Goal: Obtain resource: Download file/media

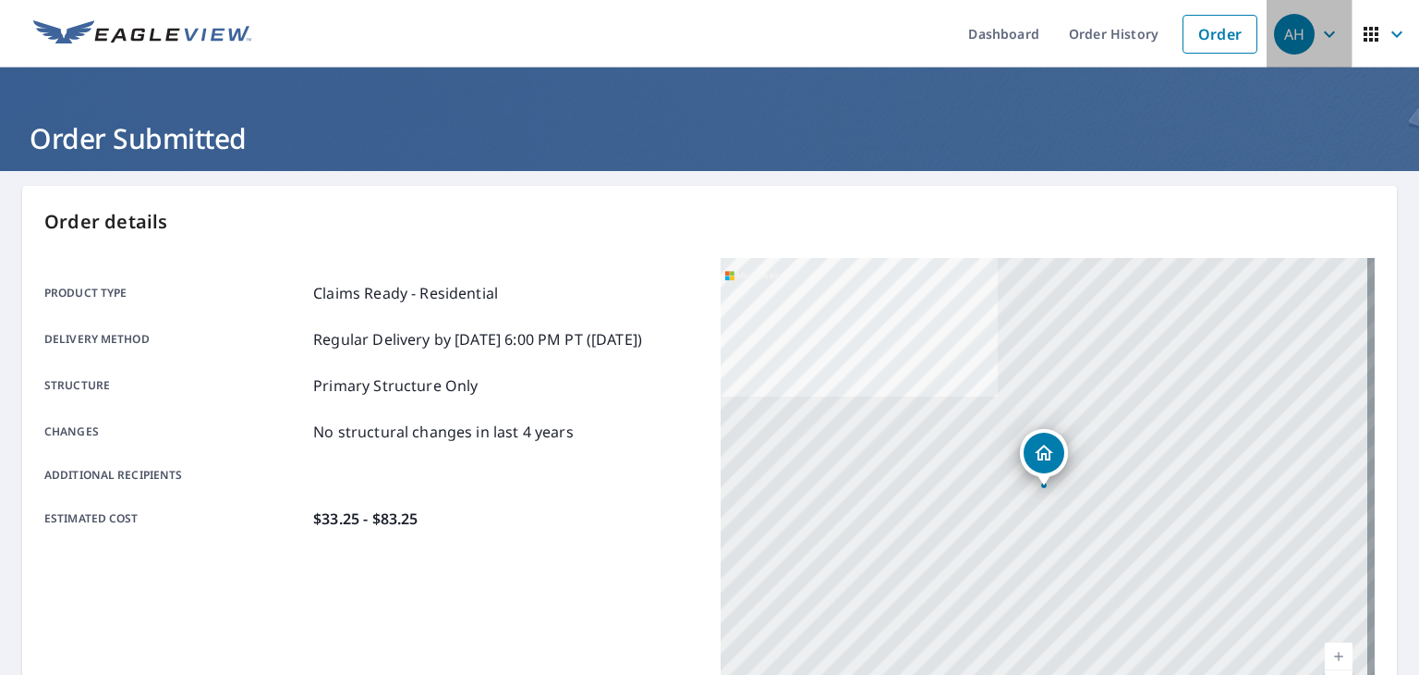
click at [1319, 30] on icon "button" at bounding box center [1330, 34] width 22 height 22
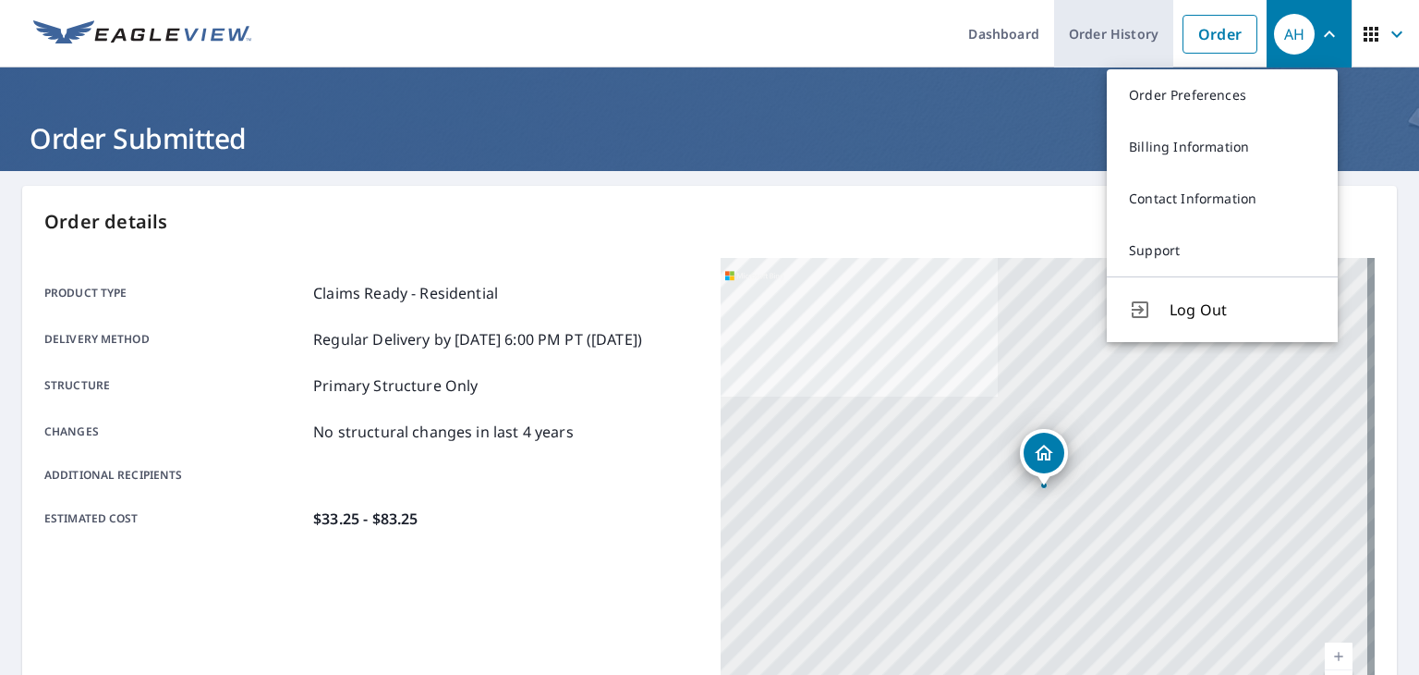
click at [1072, 43] on link "Order History" at bounding box center [1113, 33] width 119 height 67
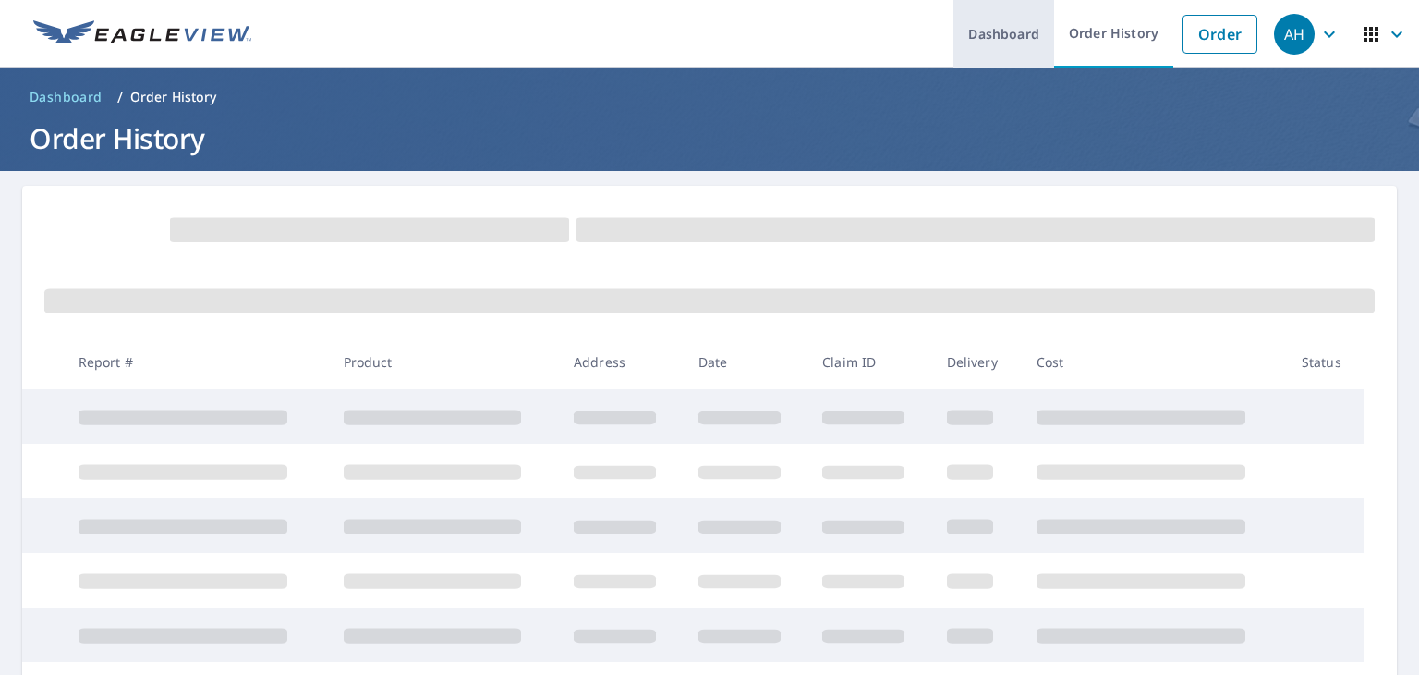
click at [1028, 36] on link "Dashboard" at bounding box center [1004, 33] width 101 height 67
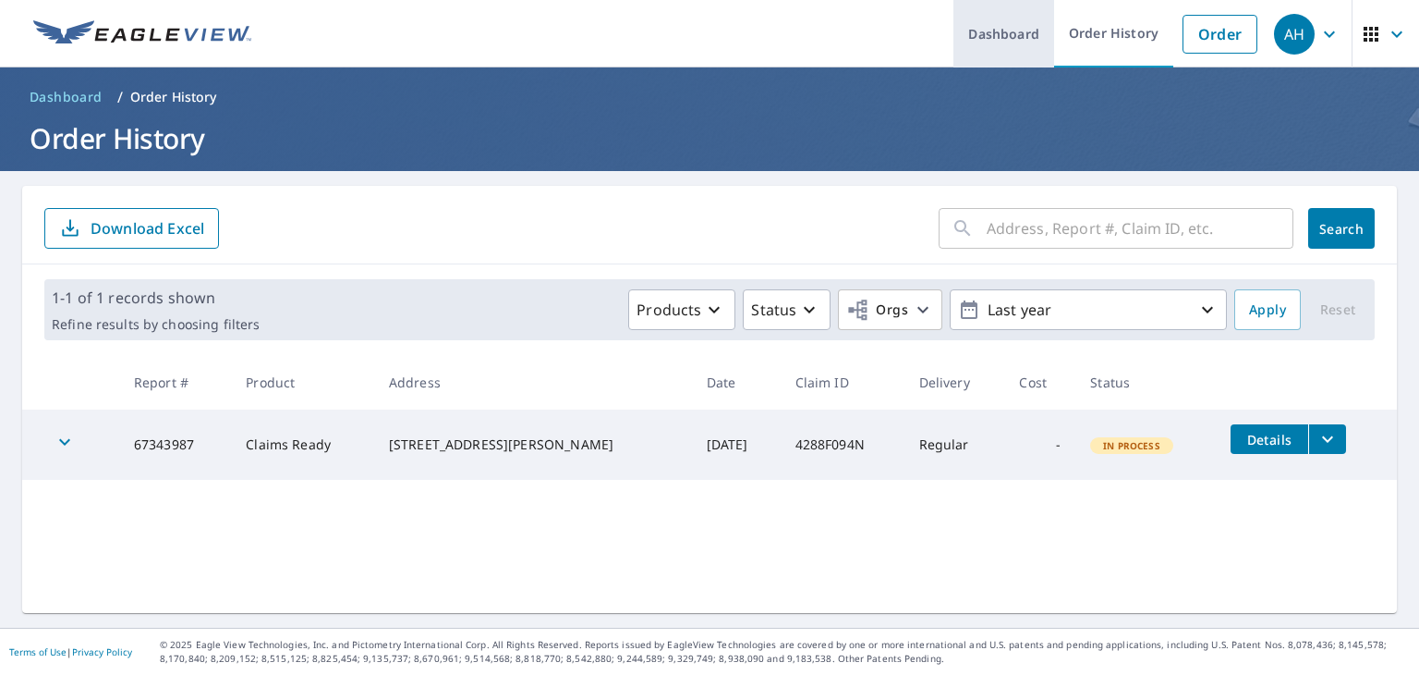
click at [999, 38] on link "Dashboard" at bounding box center [1004, 33] width 101 height 67
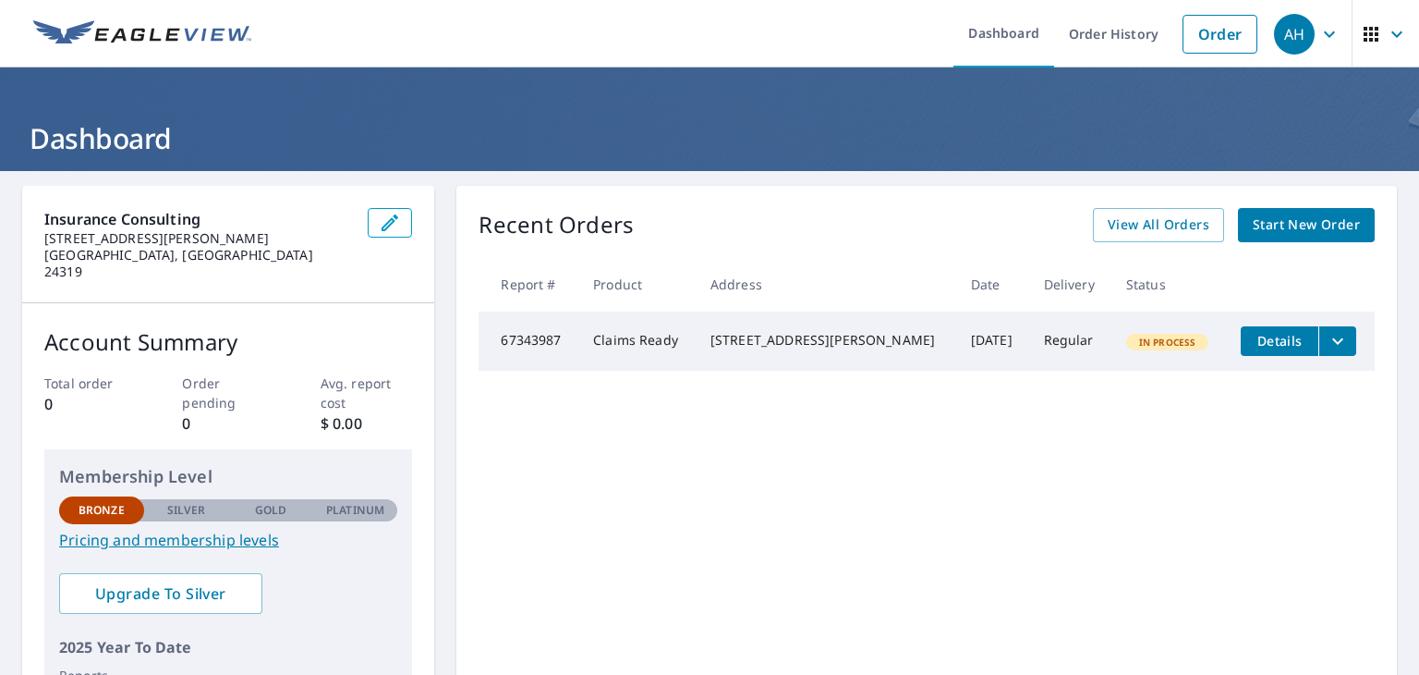
click at [1327, 345] on icon "filesDropdownBtn-67343987" at bounding box center [1338, 341] width 22 height 22
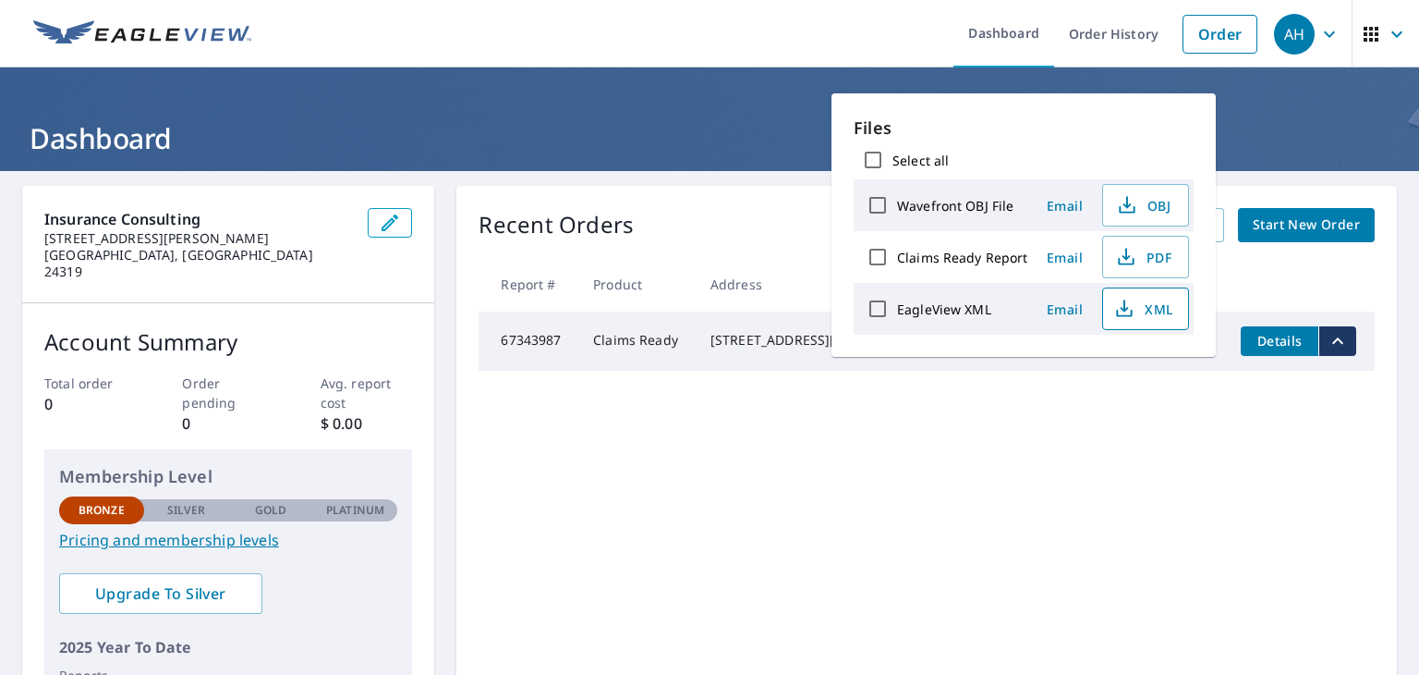
click at [1143, 310] on span "XML" at bounding box center [1143, 309] width 59 height 22
click at [1148, 256] on span "PDF" at bounding box center [1143, 257] width 59 height 22
click at [1158, 201] on span "OBJ" at bounding box center [1143, 205] width 59 height 22
click at [675, 130] on h1 "Dashboard" at bounding box center [709, 138] width 1375 height 38
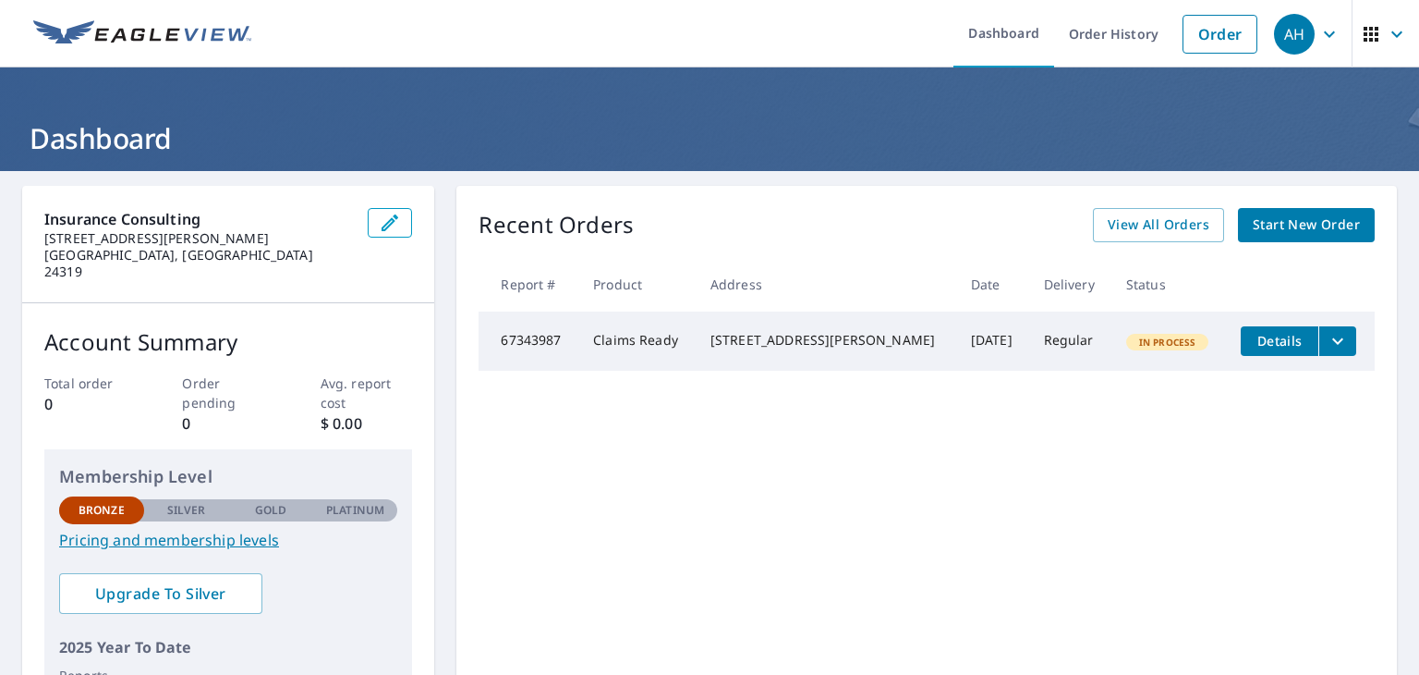
click at [1327, 337] on icon "filesDropdownBtn-67343987" at bounding box center [1338, 341] width 22 height 22
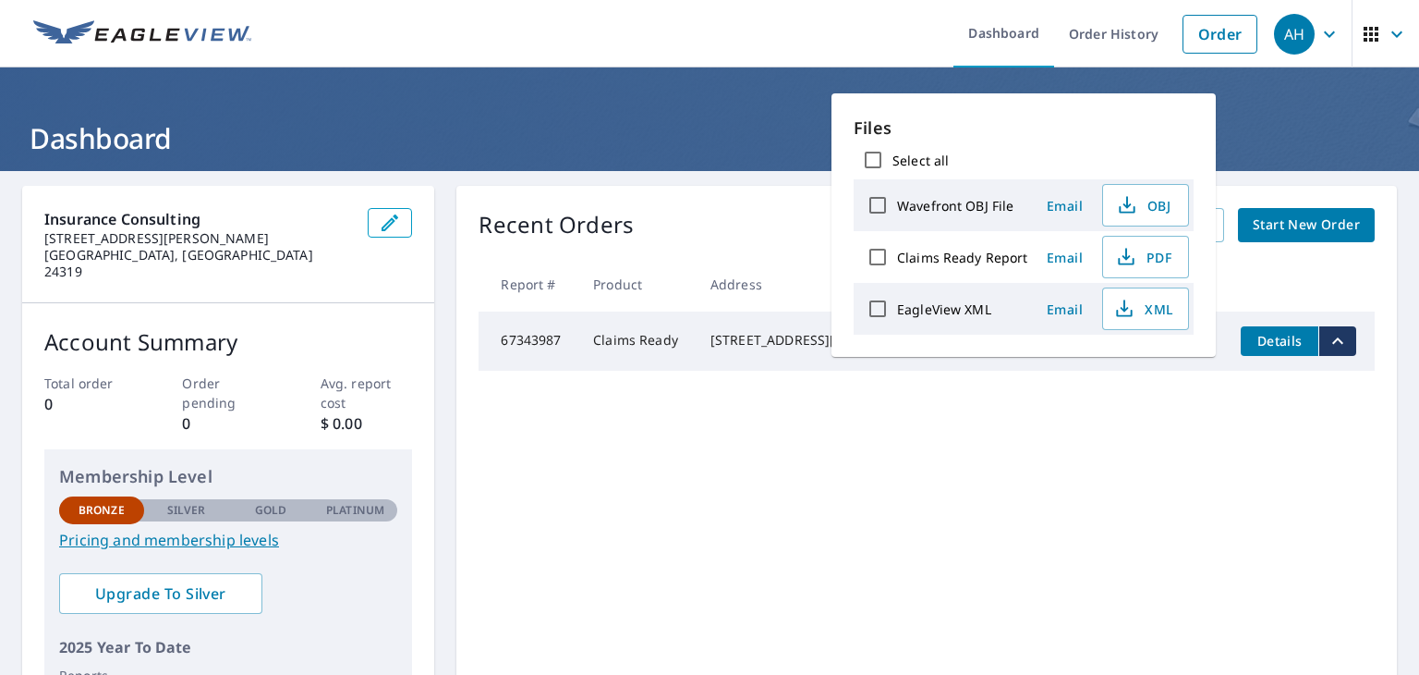
click at [1256, 341] on span "Details" at bounding box center [1279, 341] width 55 height 18
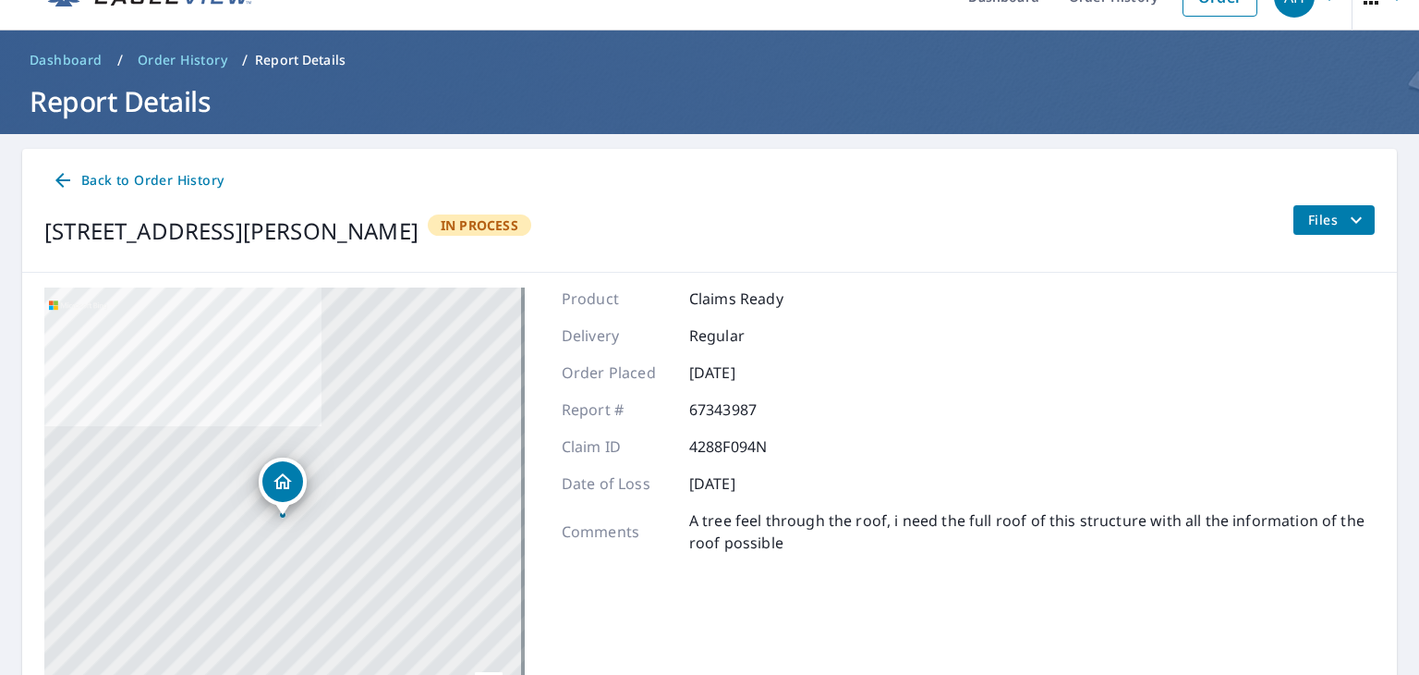
scroll to position [3, 0]
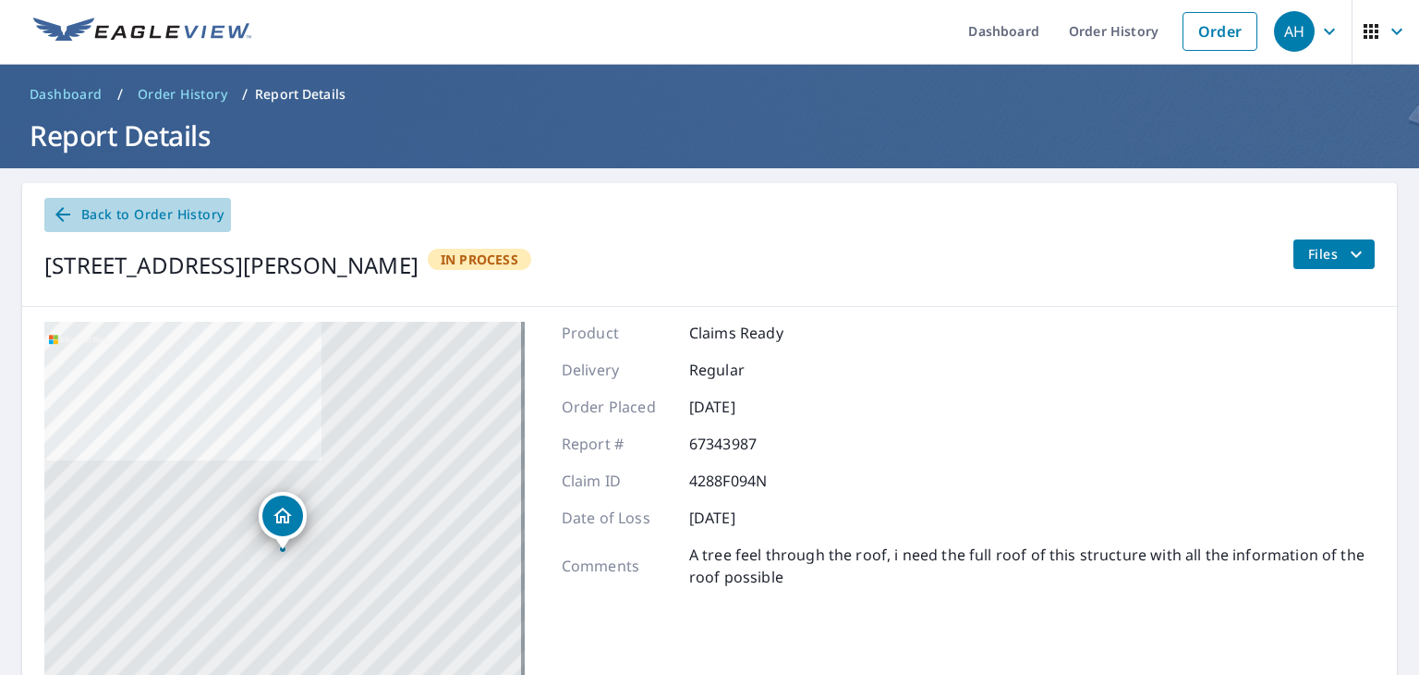
click at [59, 216] on icon at bounding box center [62, 214] width 15 height 15
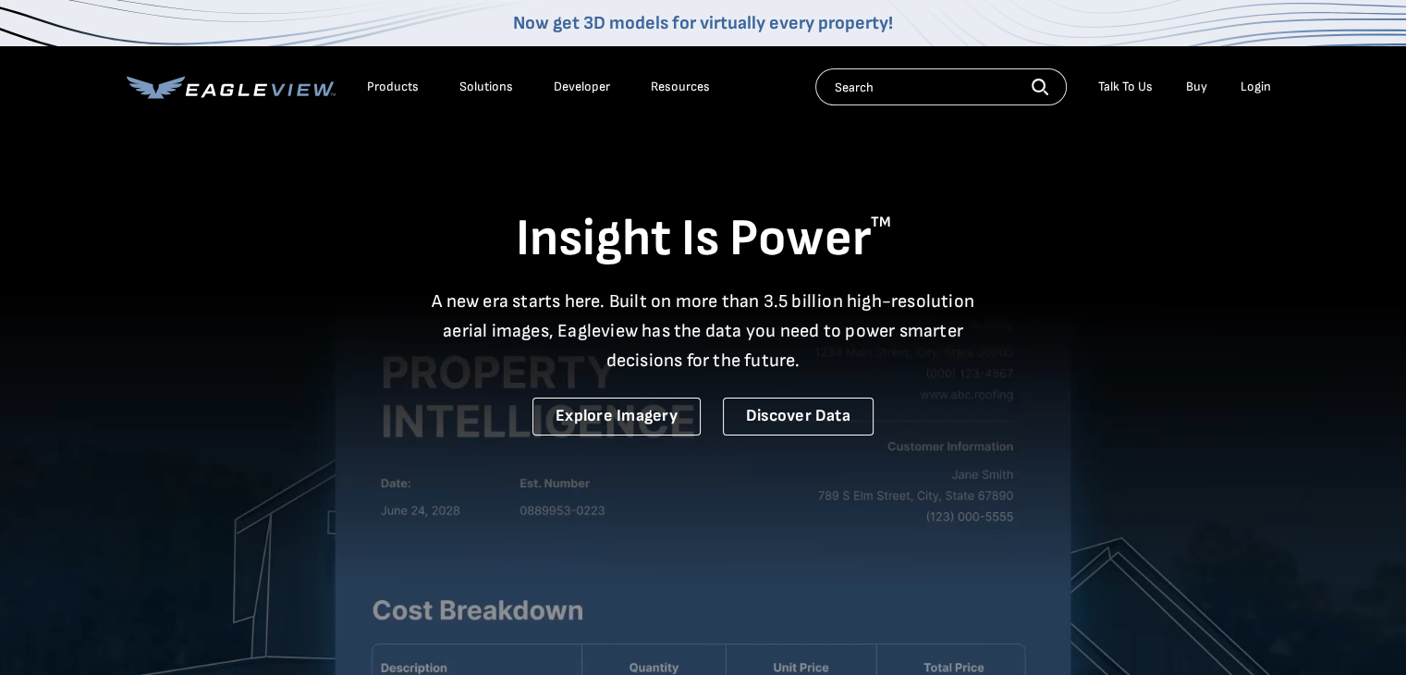
click at [1248, 90] on div "Login" at bounding box center [1255, 87] width 30 height 17
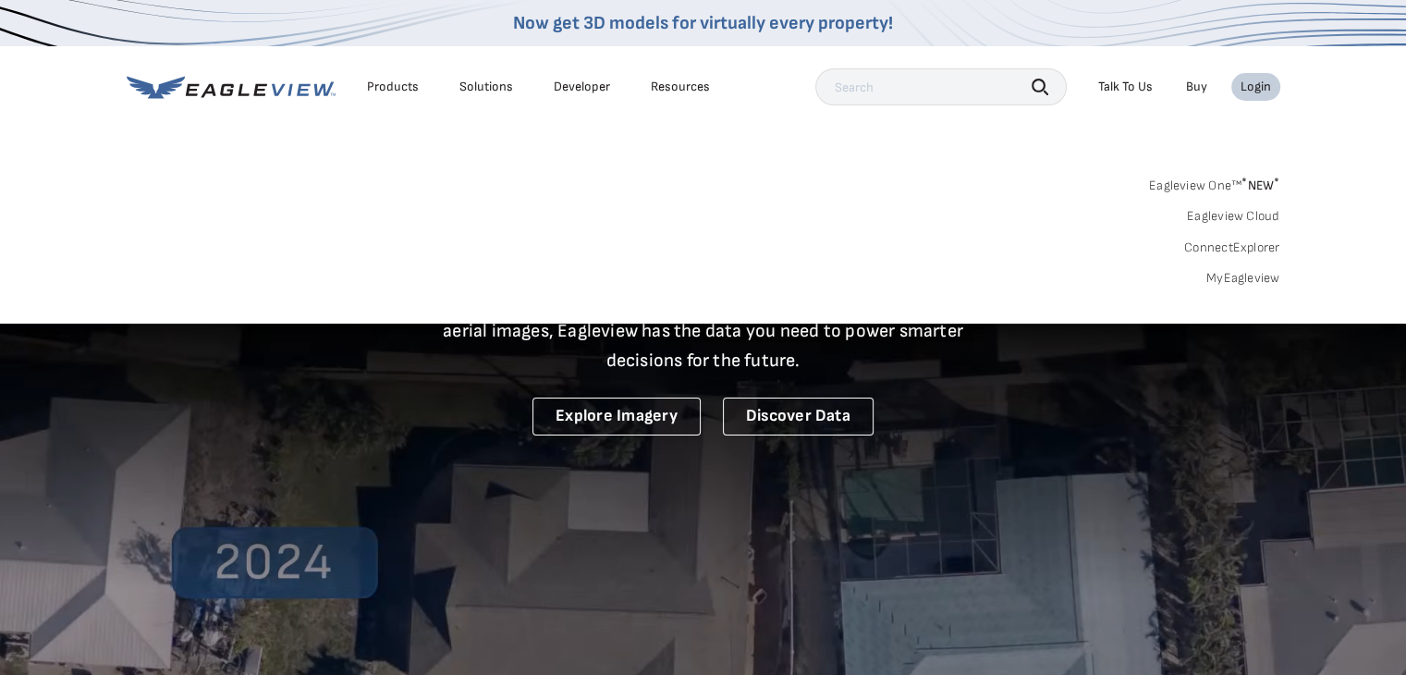
click at [1242, 275] on link "MyEagleview" at bounding box center [1243, 278] width 74 height 17
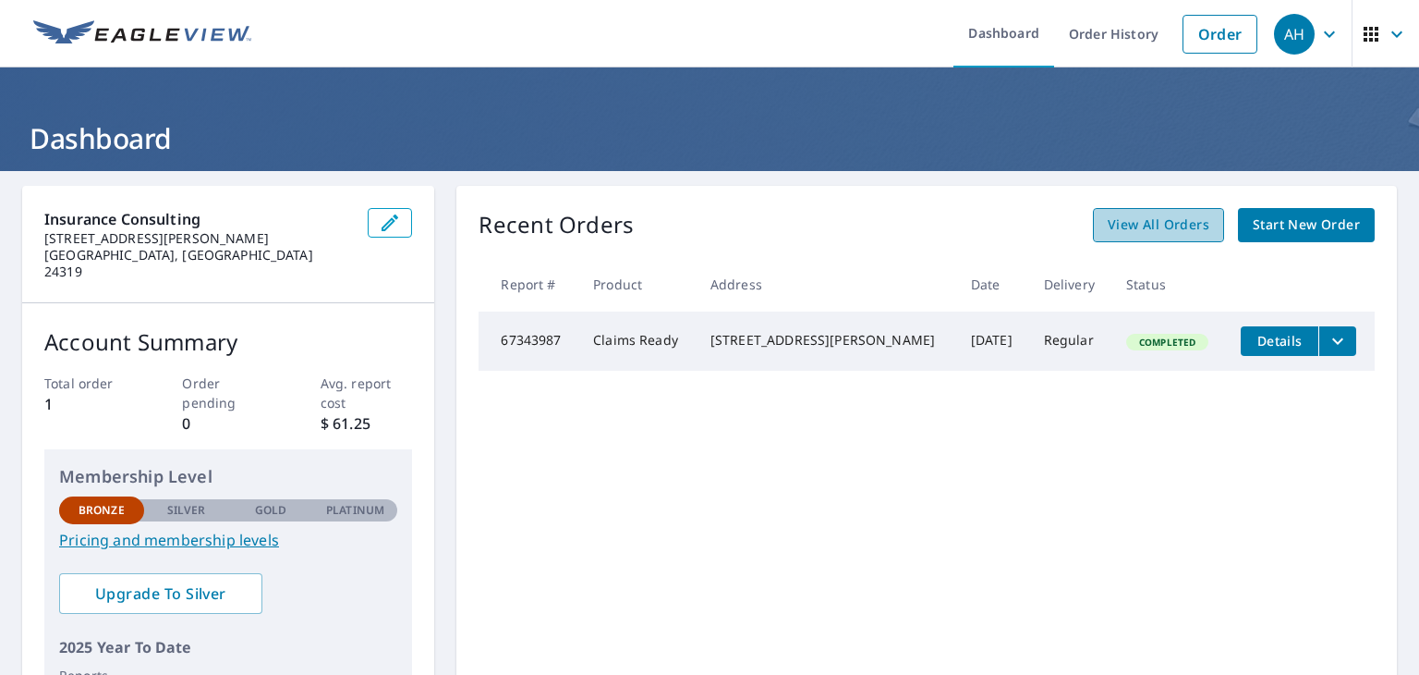
click at [1139, 235] on span "View All Orders" at bounding box center [1159, 224] width 102 height 23
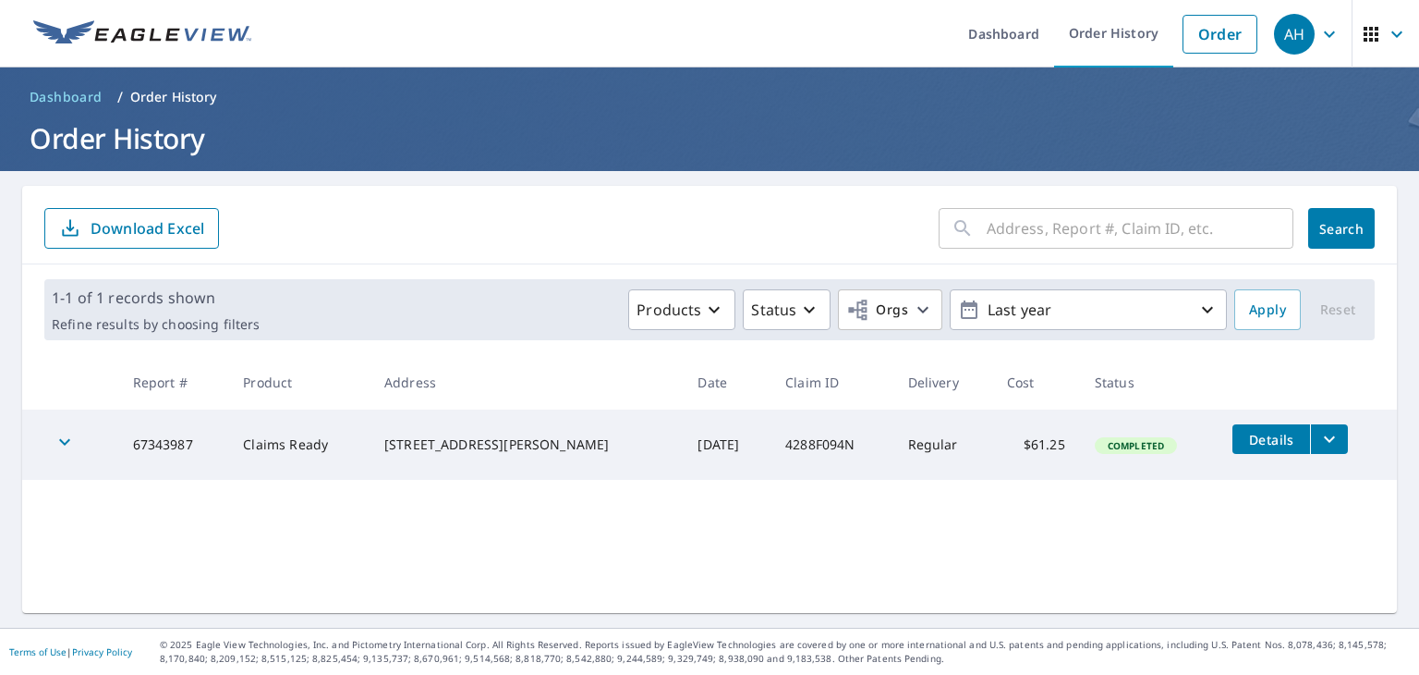
click at [1320, 445] on button "filesDropdownBtn-67343987" at bounding box center [1329, 439] width 38 height 30
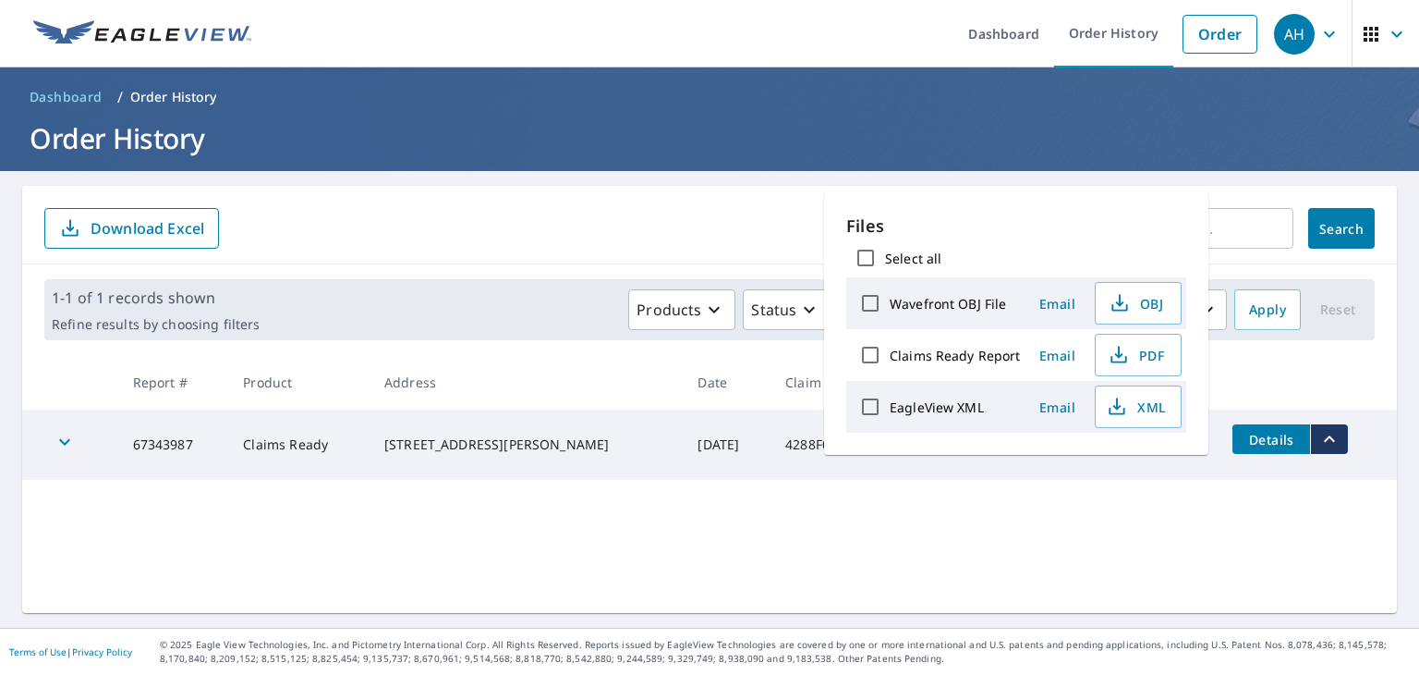
click at [1038, 524] on div "​ Search Download Excel 1-1 of 1 records shown Refine results by choosing filte…" at bounding box center [709, 399] width 1375 height 427
